Goal: Transaction & Acquisition: Purchase product/service

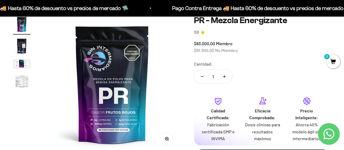
scroll to position [109, 0]
click at [226, 75] on button "Aumentar cantidad" at bounding box center [225, 76] width 16 height 13
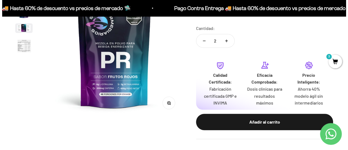
scroll to position [82, 0]
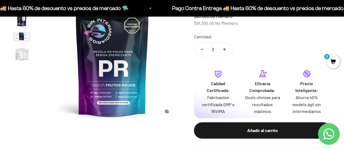
click at [204, 49] on button "Reducir cantidad" at bounding box center [202, 49] width 16 height 13
type input "1"
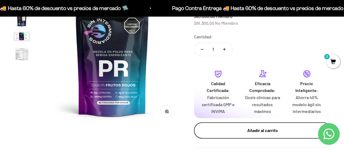
click at [253, 129] on div "Añadir al carrito" at bounding box center [262, 130] width 115 height 7
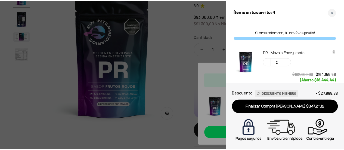
scroll to position [27, 0]
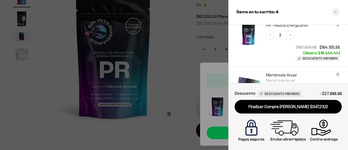
click at [176, 38] on div at bounding box center [174, 75] width 348 height 150
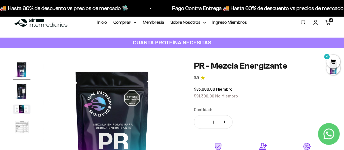
scroll to position [0, 0]
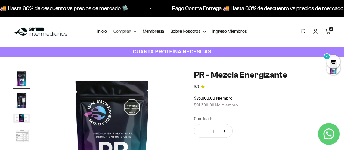
click at [135, 31] on icon at bounding box center [135, 32] width 3 height 2
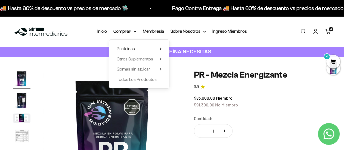
click at [161, 49] on icon at bounding box center [160, 49] width 1 height 2
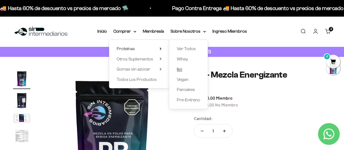
click at [178, 69] on span "Iso" at bounding box center [179, 69] width 5 height 5
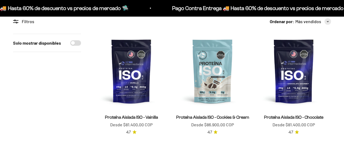
scroll to position [82, 0]
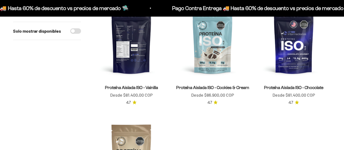
click at [137, 61] on img at bounding box center [131, 41] width 75 height 75
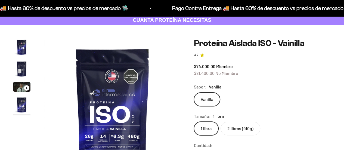
scroll to position [54, 0]
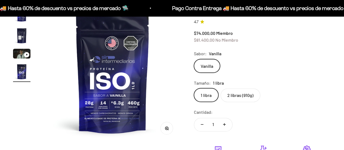
click at [206, 66] on label "Vanilla" at bounding box center [207, 66] width 26 height 14
click at [194, 59] on input "Vanilla" at bounding box center [194, 59] width 0 height 0
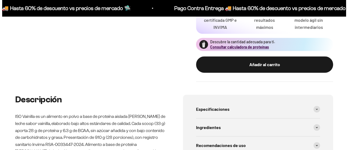
scroll to position [218, 0]
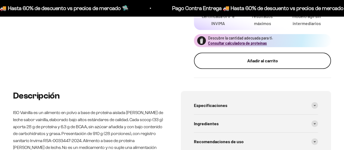
click at [243, 62] on div "Añadir al carrito" at bounding box center [262, 60] width 115 height 7
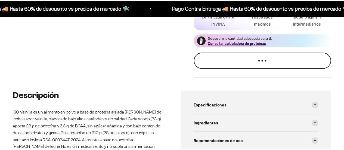
scroll to position [0, 428]
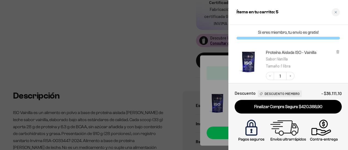
click at [186, 63] on div at bounding box center [174, 75] width 348 height 150
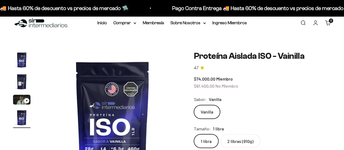
scroll to position [0, 0]
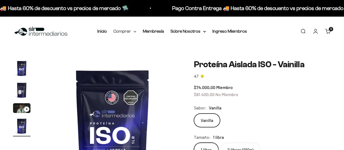
click at [121, 33] on summary "Comprar" at bounding box center [125, 31] width 23 height 7
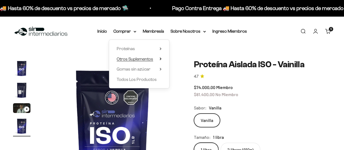
click at [161, 59] on icon at bounding box center [160, 59] width 1 height 2
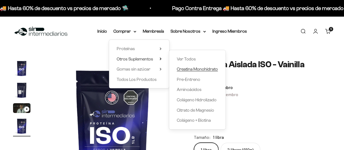
click at [194, 69] on span "Creatina Monohidrato" at bounding box center [197, 69] width 41 height 5
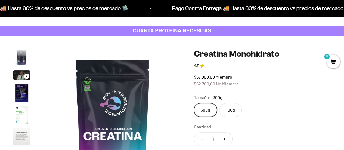
scroll to position [54, 0]
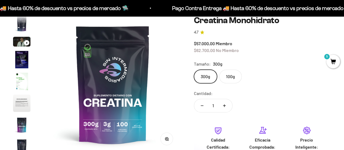
click at [231, 74] on label "100g" at bounding box center [230, 77] width 23 height 14
click at [194, 70] on input "100g" at bounding box center [194, 69] width 0 height 0
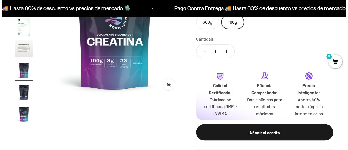
scroll to position [136, 0]
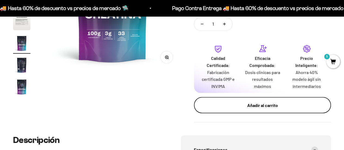
click at [243, 105] on div "Añadir al carrito" at bounding box center [262, 105] width 115 height 7
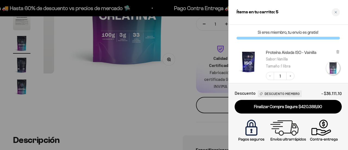
scroll to position [0, 857]
